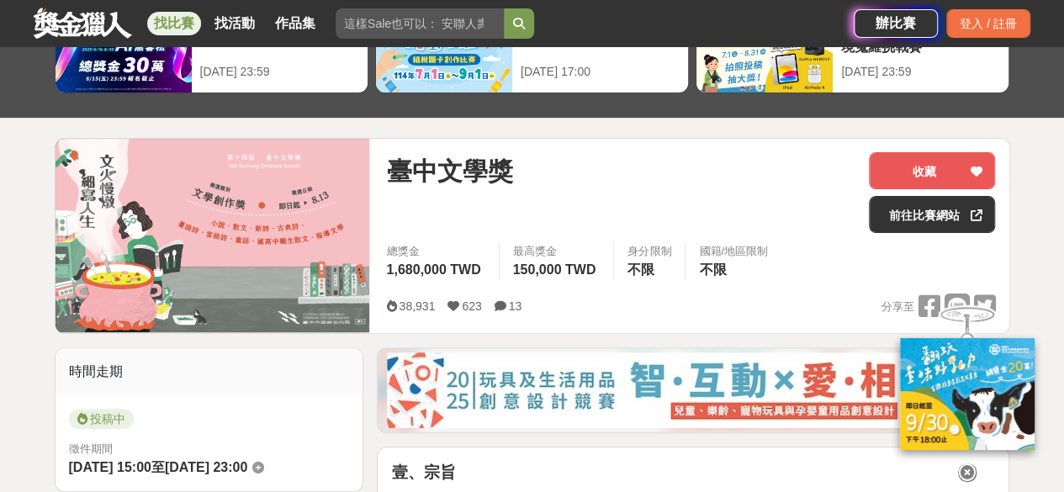
scroll to position [168, 0]
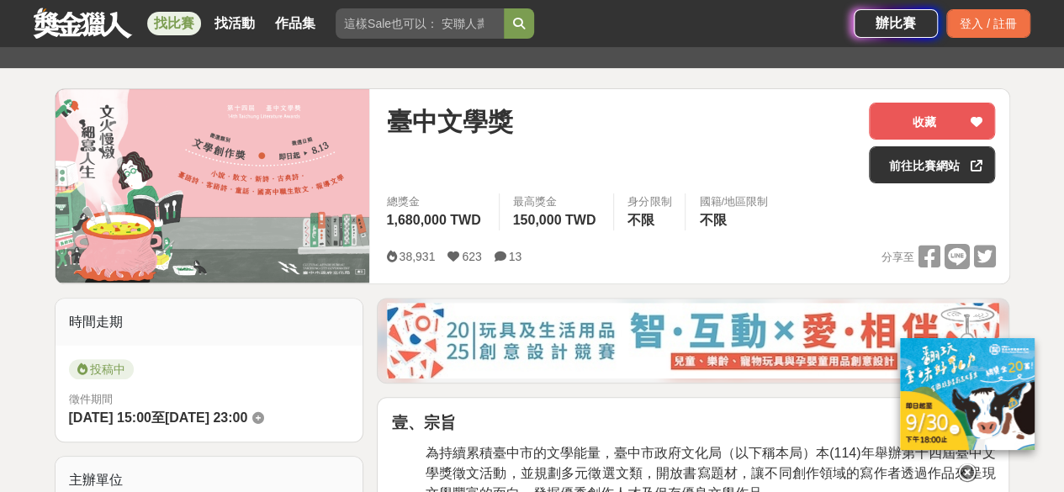
click at [58, 29] on link at bounding box center [83, 23] width 102 height 32
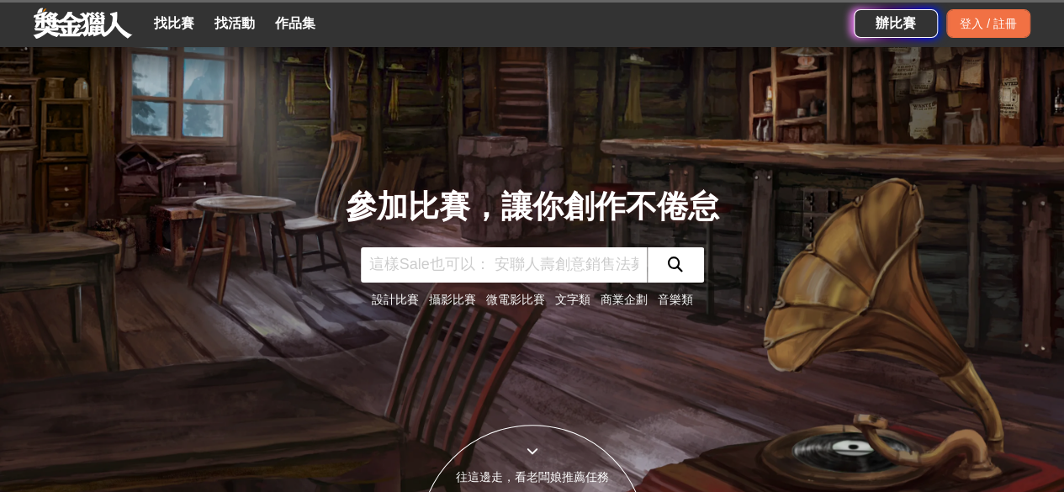
click at [169, 19] on link "找比賽" at bounding box center [174, 24] width 54 height 24
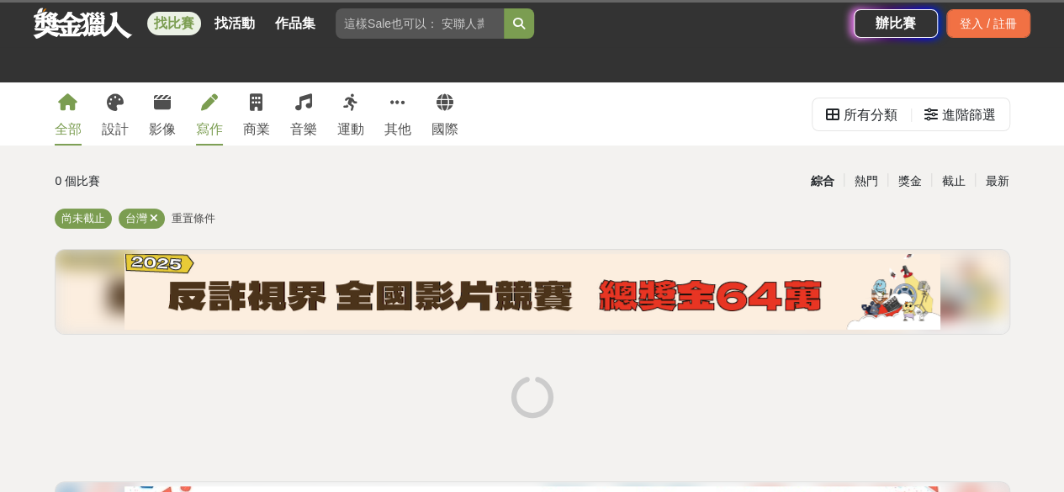
click at [219, 114] on link "寫作" at bounding box center [209, 113] width 27 height 63
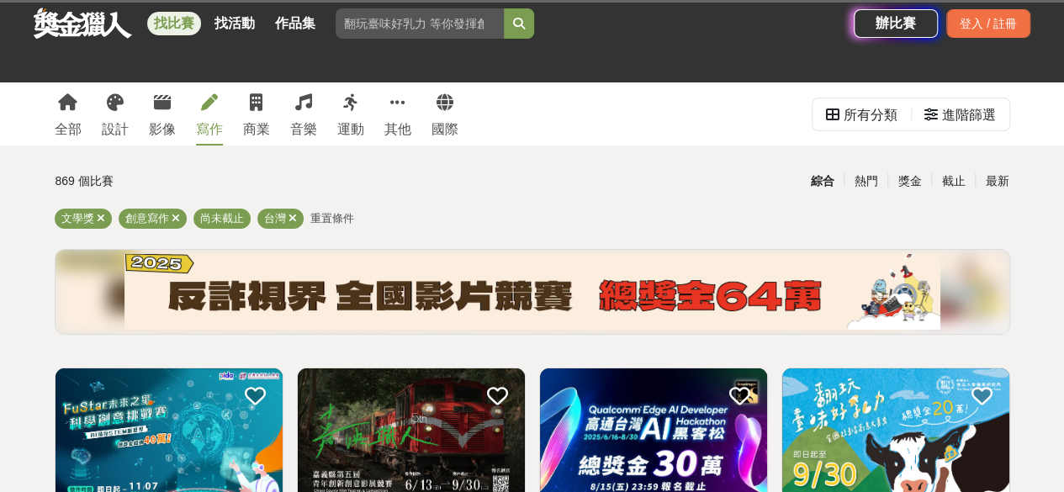
click at [221, 119] on div "寫作" at bounding box center [209, 129] width 27 height 20
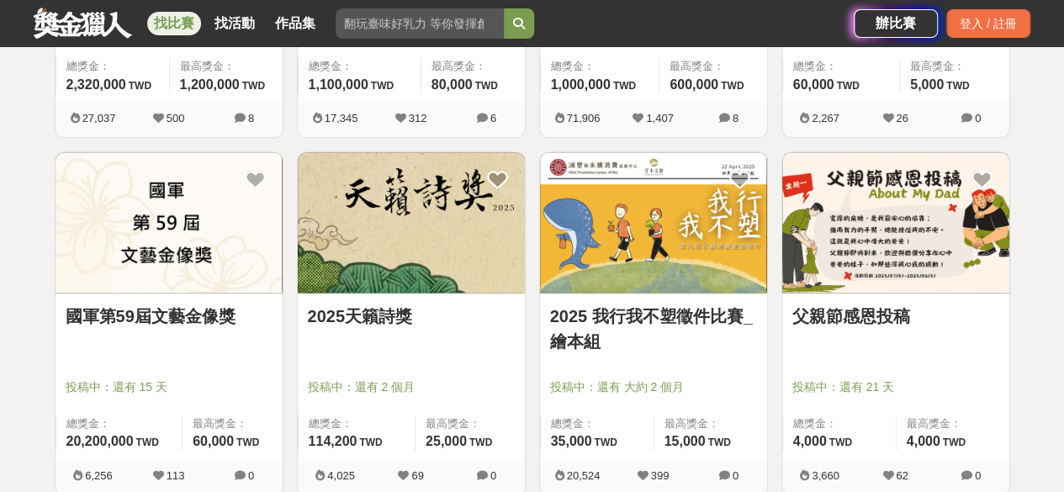
scroll to position [504, 0]
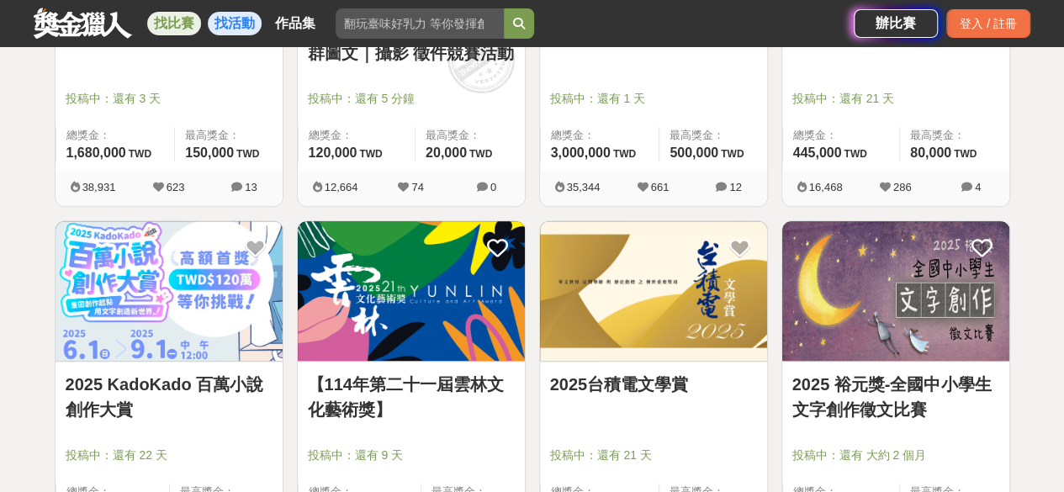
click at [232, 13] on link "找活動" at bounding box center [235, 24] width 54 height 24
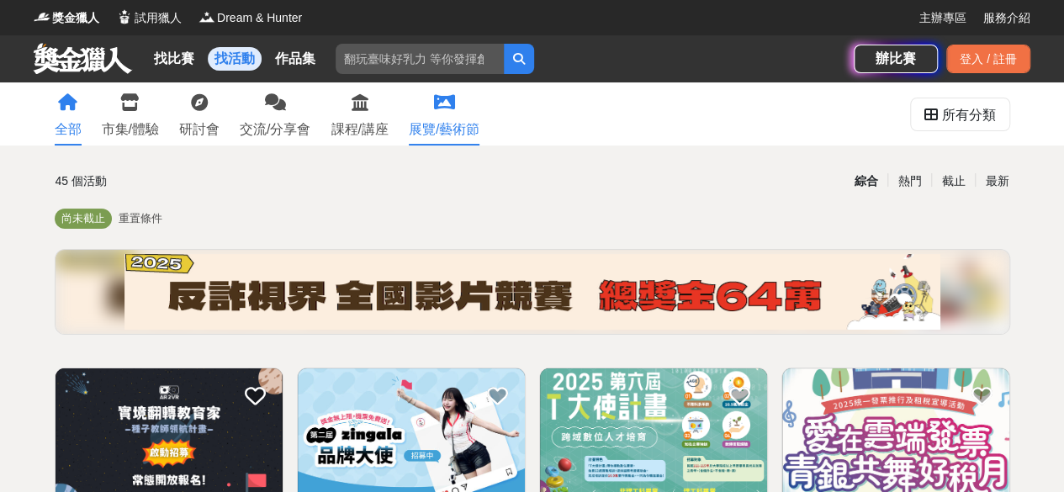
click at [469, 114] on link "展覽/藝術節" at bounding box center [444, 113] width 71 height 63
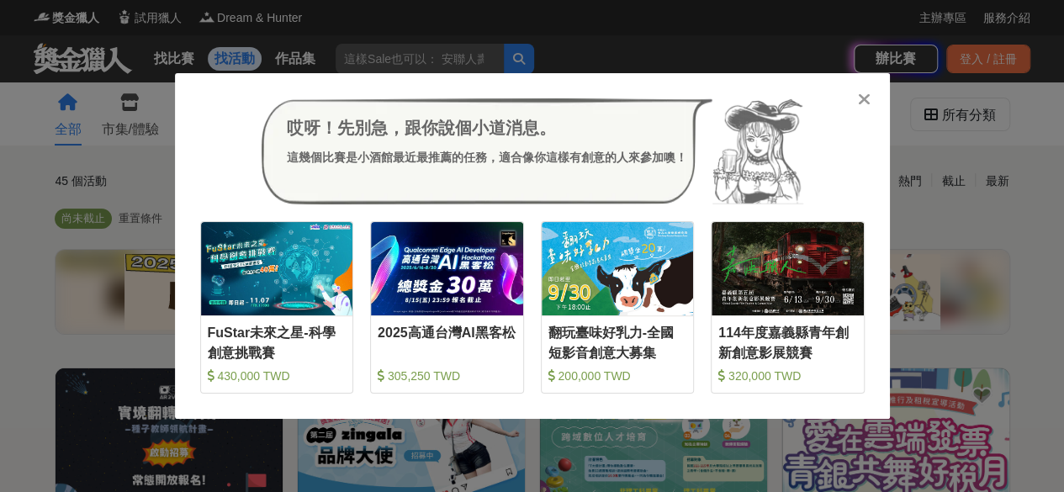
click at [871, 92] on div at bounding box center [864, 98] width 17 height 17
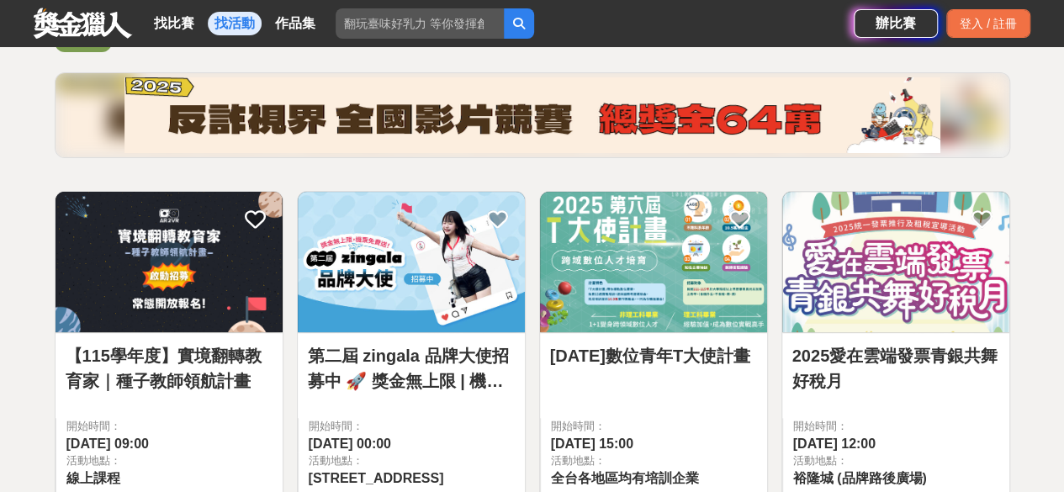
scroll to position [252, 0]
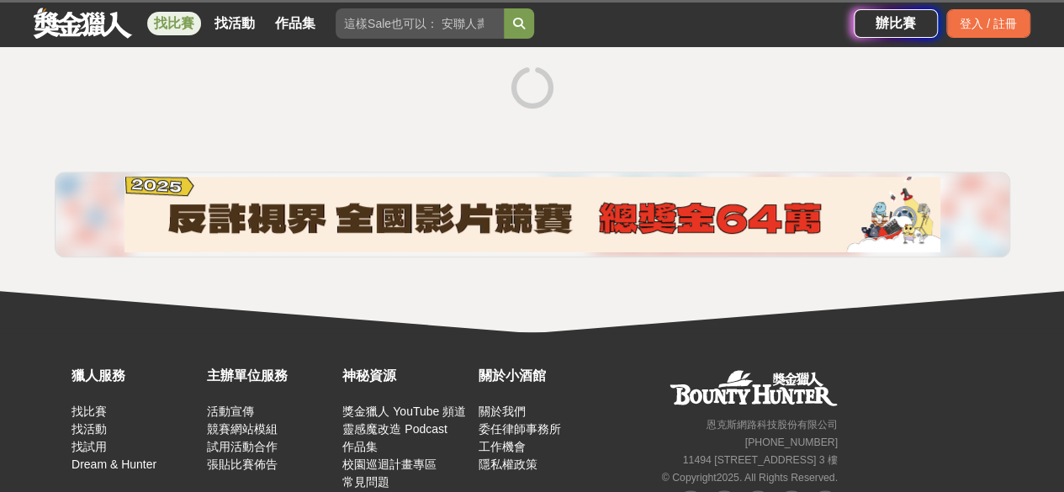
scroll to position [385, 0]
